Goal: Transaction & Acquisition: Subscribe to service/newsletter

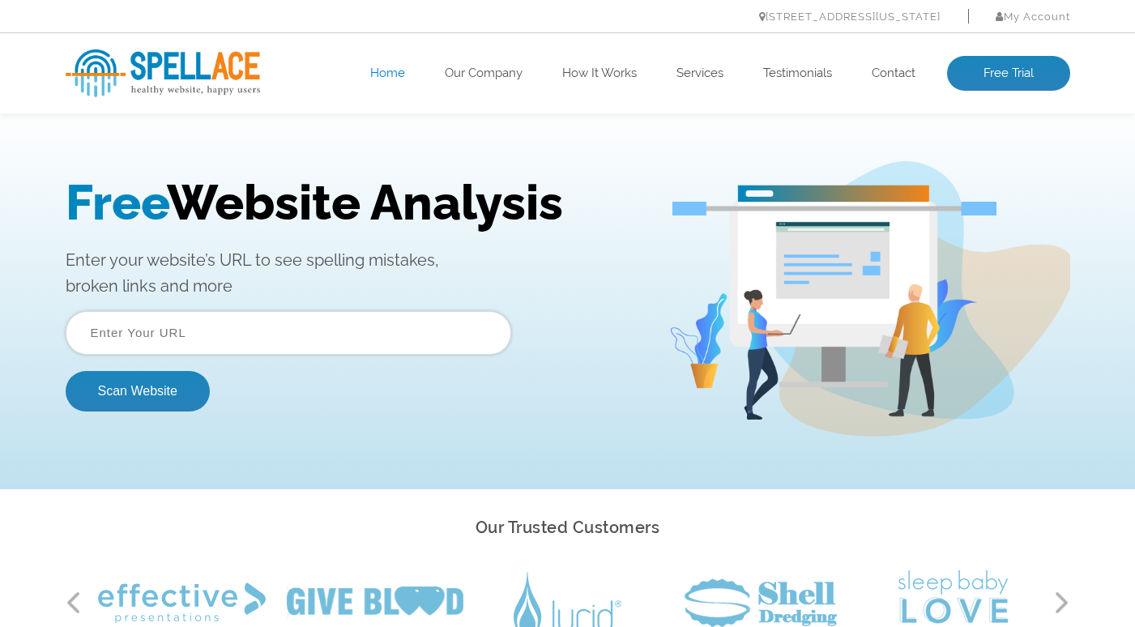
click at [145, 349] on input "text" at bounding box center [288, 333] width 445 height 44
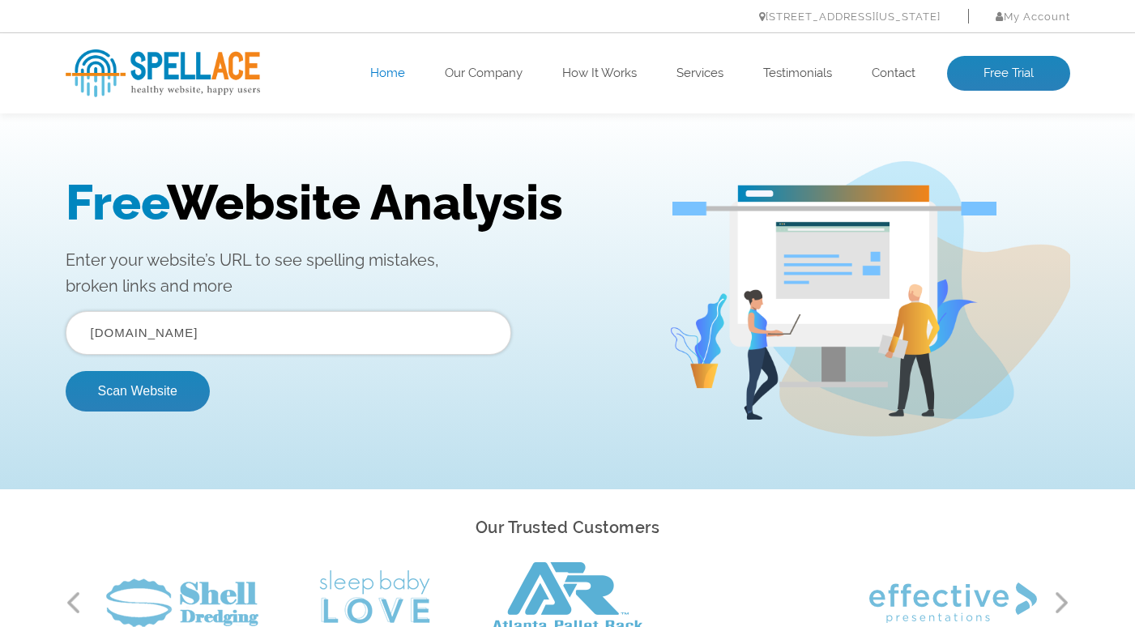
type input "[DOMAIN_NAME]"
click at [137, 390] on button "Scan Website" at bounding box center [138, 391] width 144 height 40
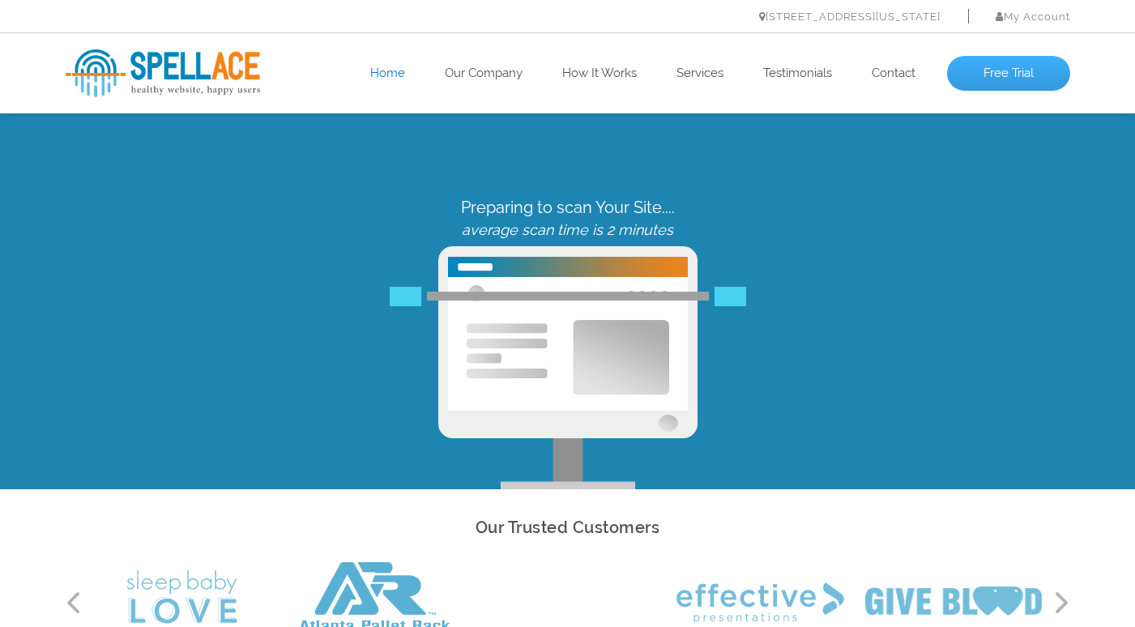
click at [975, 80] on link "Free Trial" at bounding box center [1008, 74] width 123 height 36
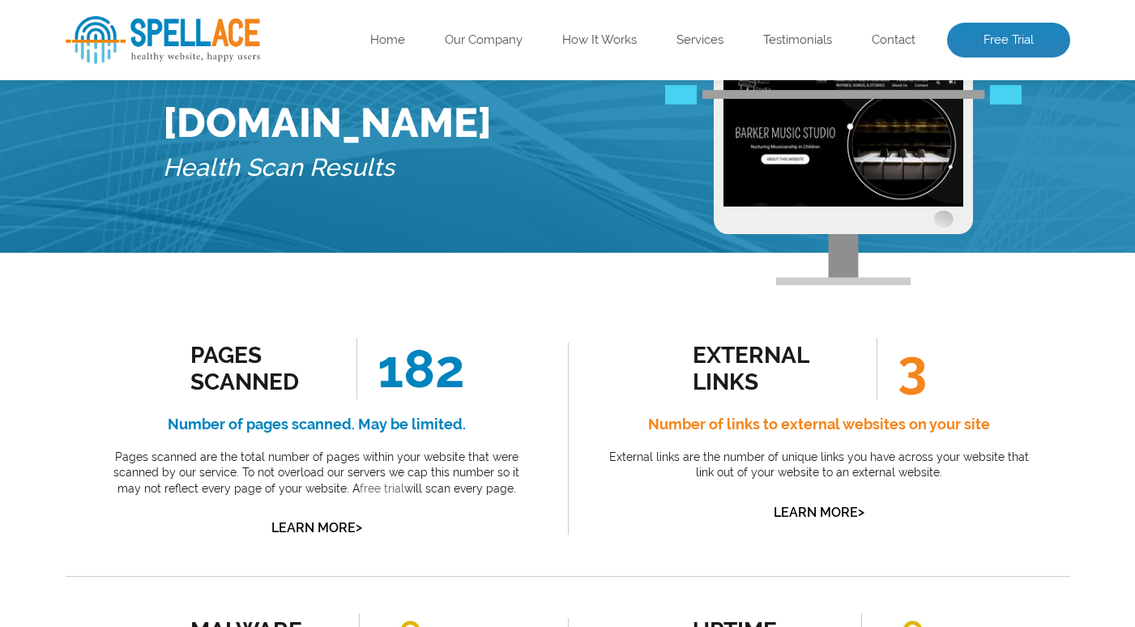
click at [360, 490] on link "free trial" at bounding box center [382, 488] width 45 height 13
